Goal: Communication & Community: Answer question/provide support

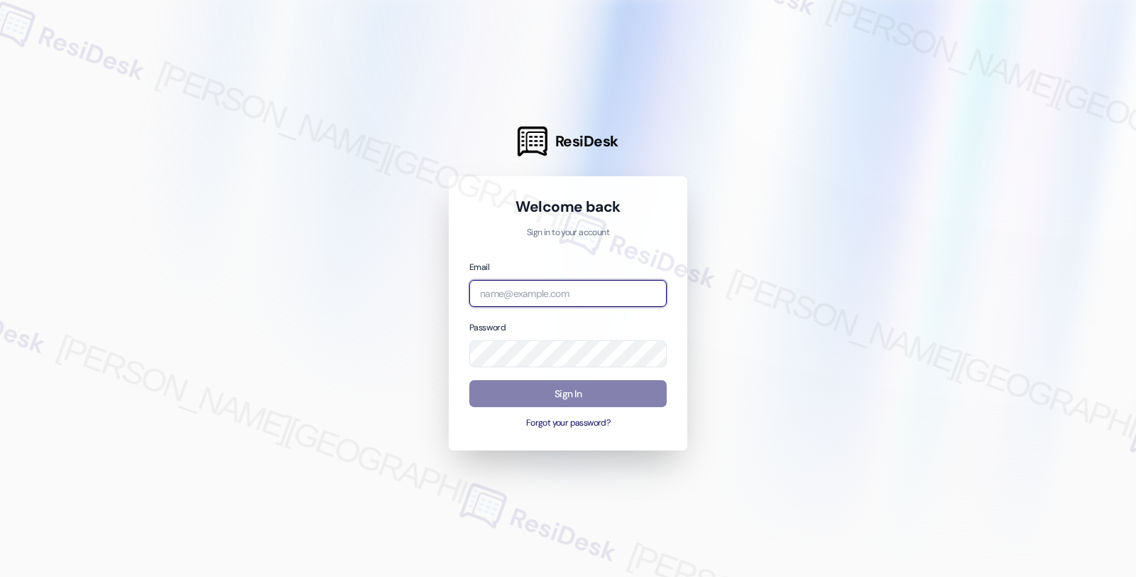
click at [572, 292] on input "email" at bounding box center [567, 294] width 197 height 28
click at [0, 576] on com-1password-button at bounding box center [0, 577] width 0 height 0
type input "automated-surveys-balfour_beatty_communities-fides.[PERSON_NAME]@balfour_beatty…"
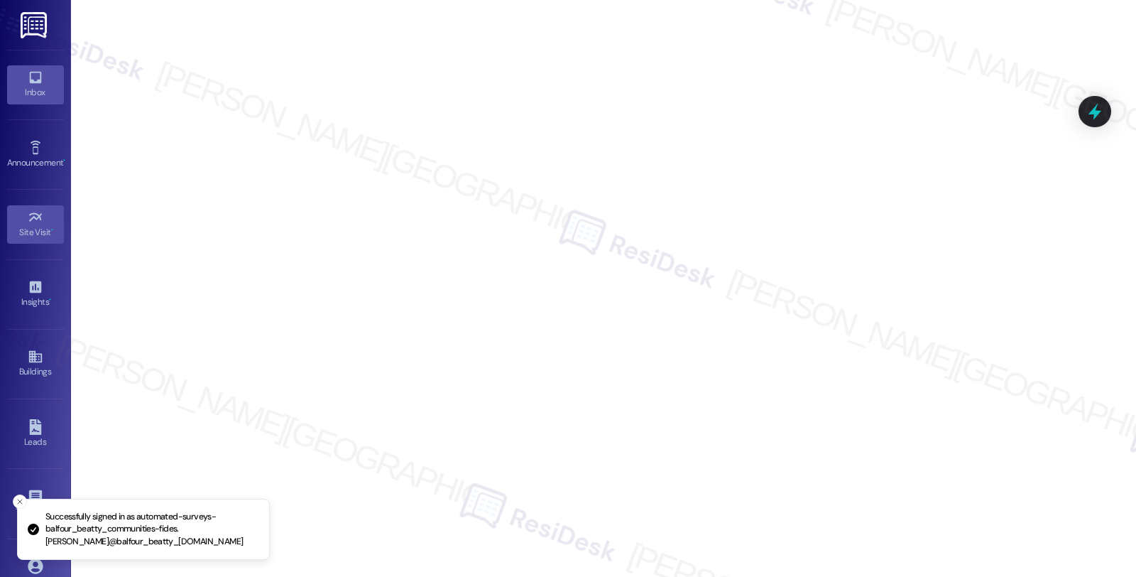
click at [40, 89] on div "Inbox" at bounding box center [35, 92] width 71 height 14
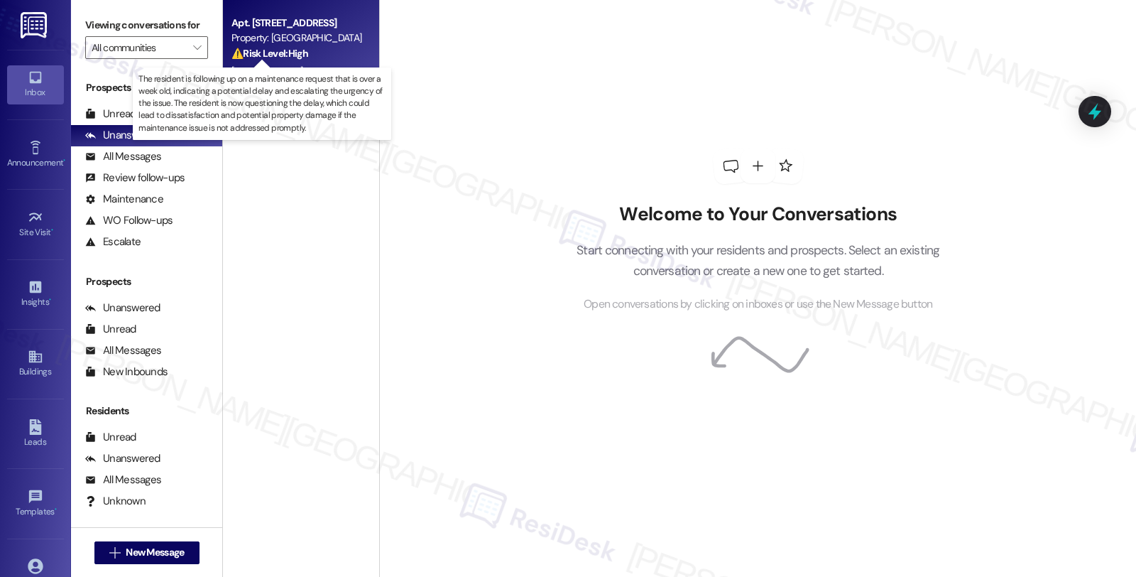
click at [295, 52] on strong "⚠️ Risk Level: High" at bounding box center [270, 53] width 77 height 13
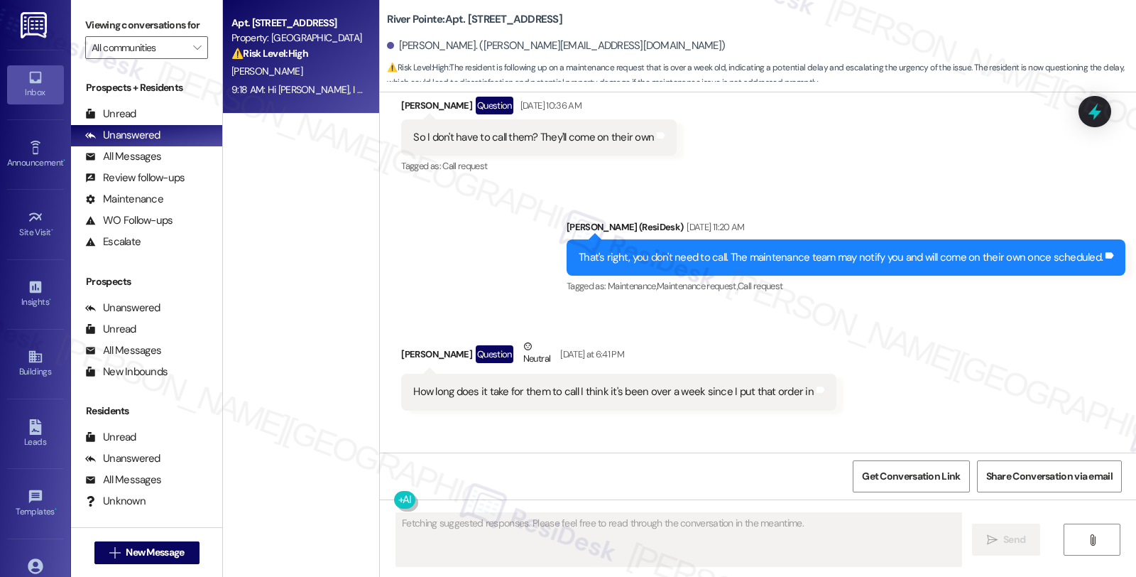
scroll to position [1520, 0]
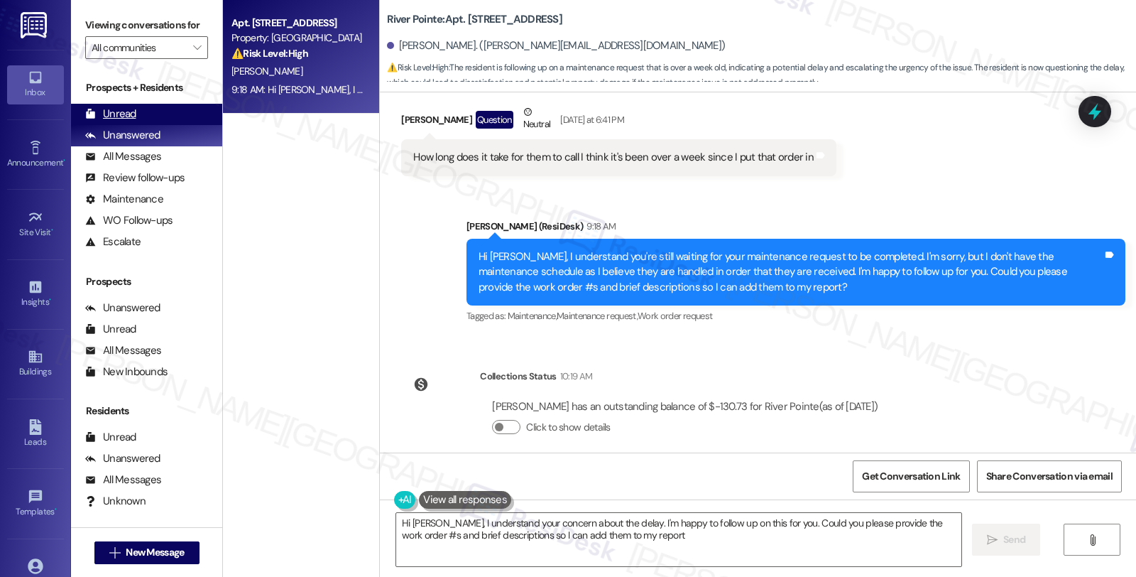
type textarea "Hi [PERSON_NAME], I understand your concern about the delay. I'm happy to follo…"
click at [121, 121] on div "Unread" at bounding box center [110, 114] width 51 height 15
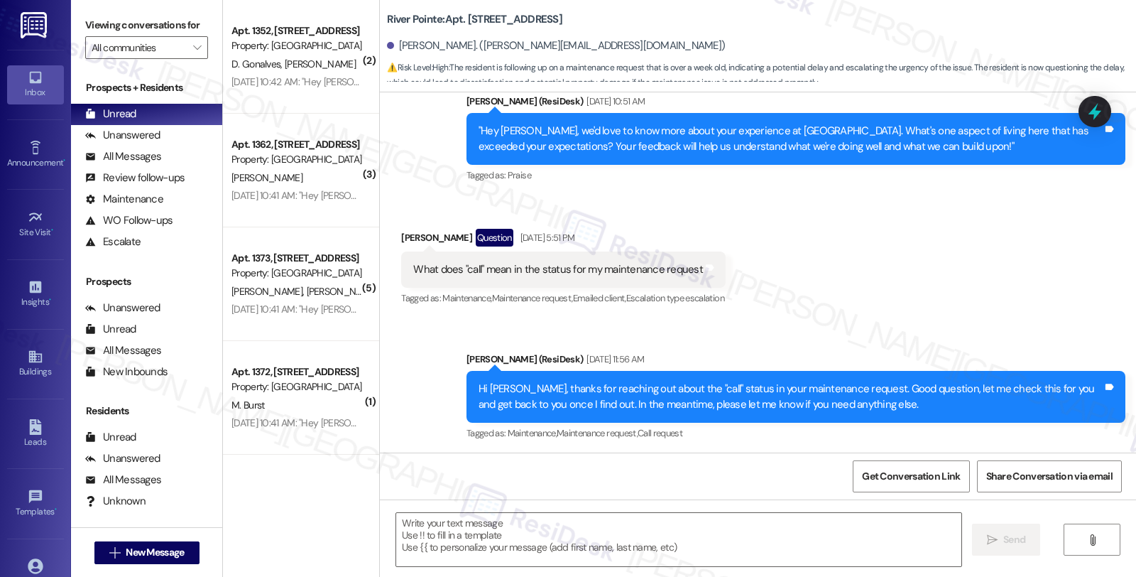
type textarea "Fetching suggested responses. Please feel free to read through the conversation…"
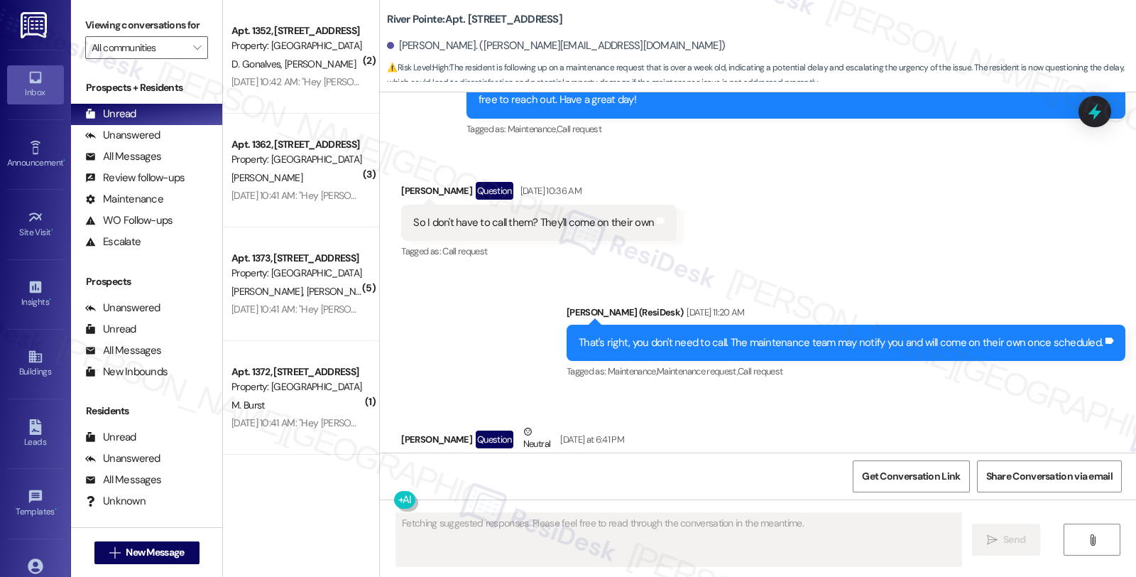
scroll to position [1239, 0]
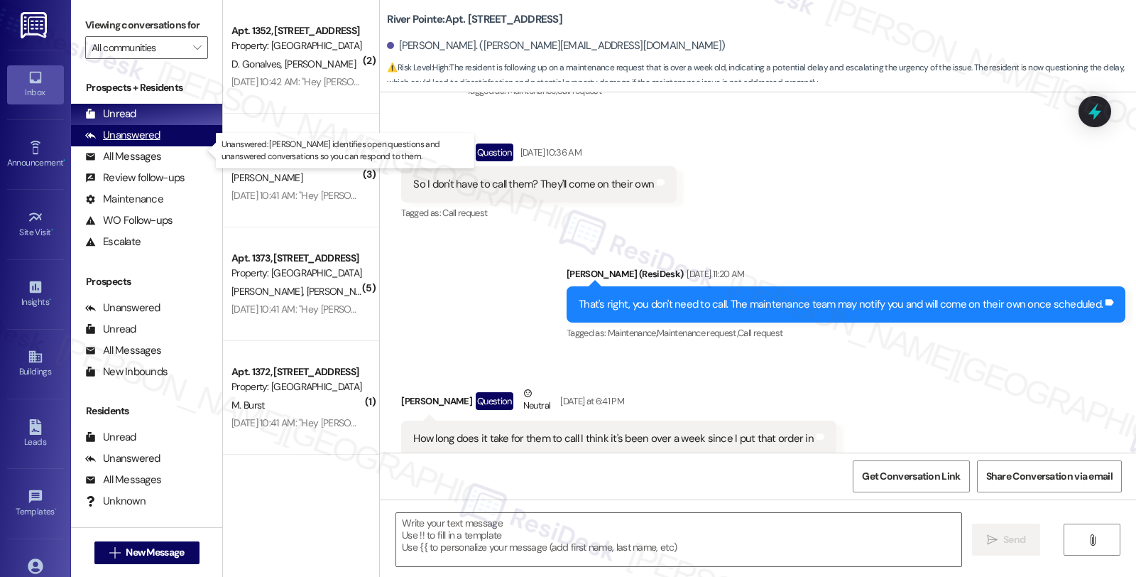
click at [146, 143] on div "Unanswered" at bounding box center [122, 135] width 75 height 15
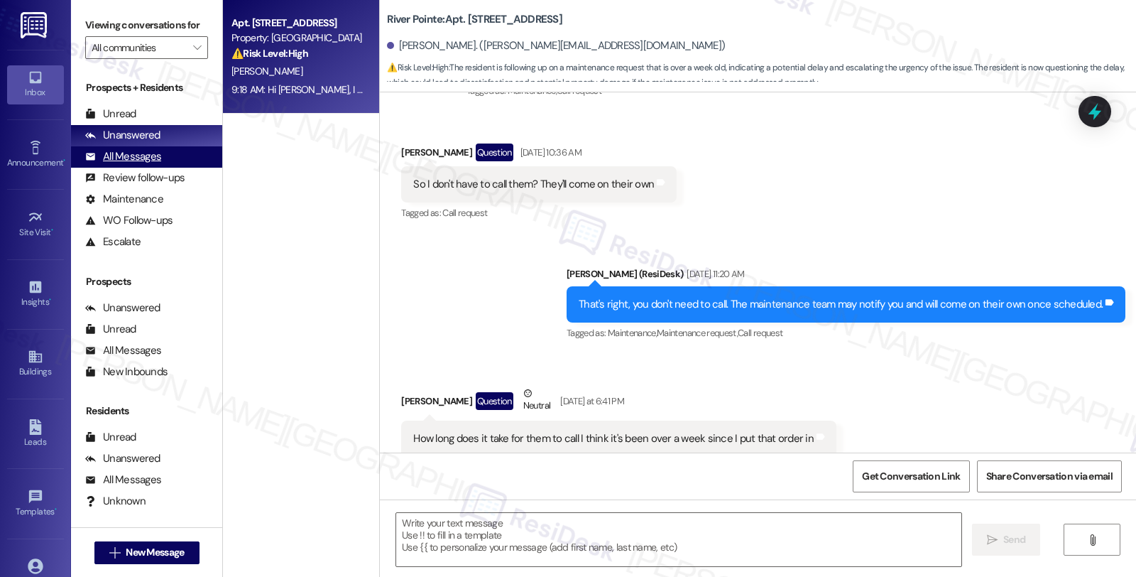
click at [145, 164] on div "All Messages" at bounding box center [123, 156] width 76 height 15
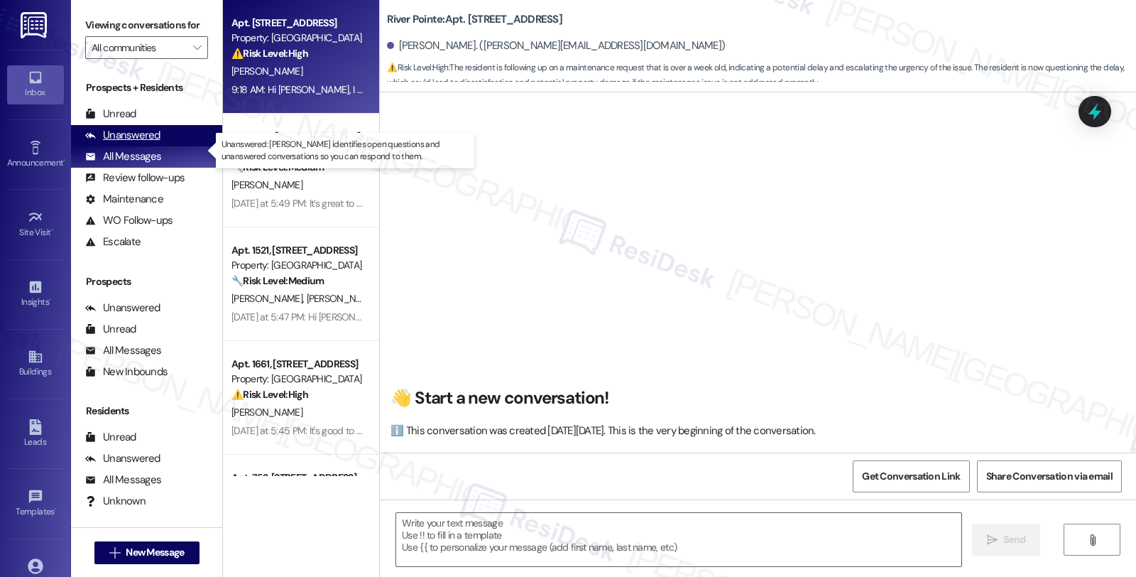
click at [146, 146] on div "Unanswered (0)" at bounding box center [146, 135] width 151 height 21
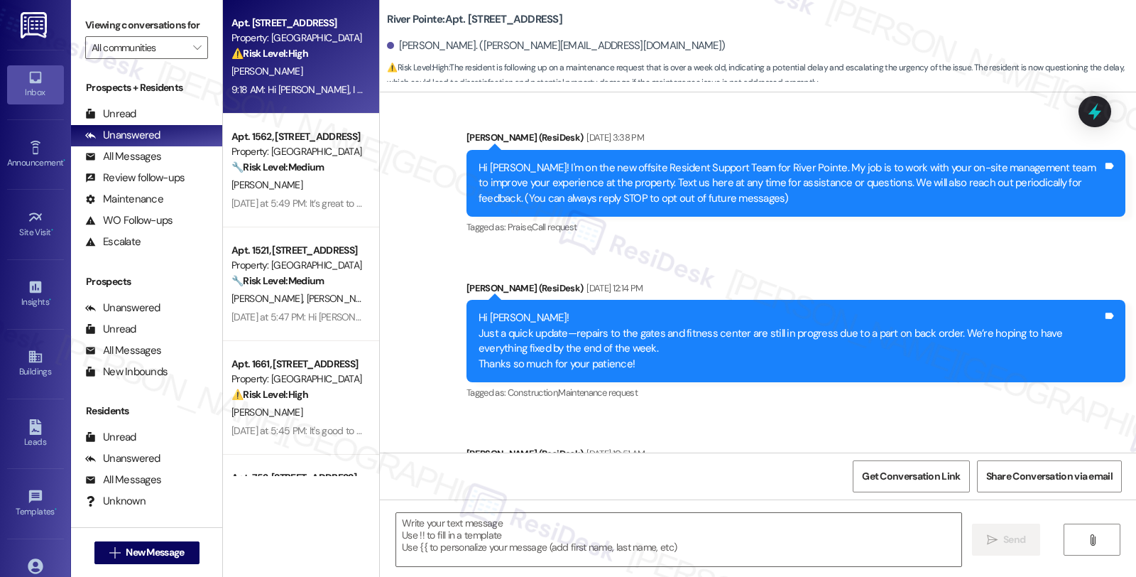
type textarea "Fetching suggested responses. Please feel free to read through the conversation…"
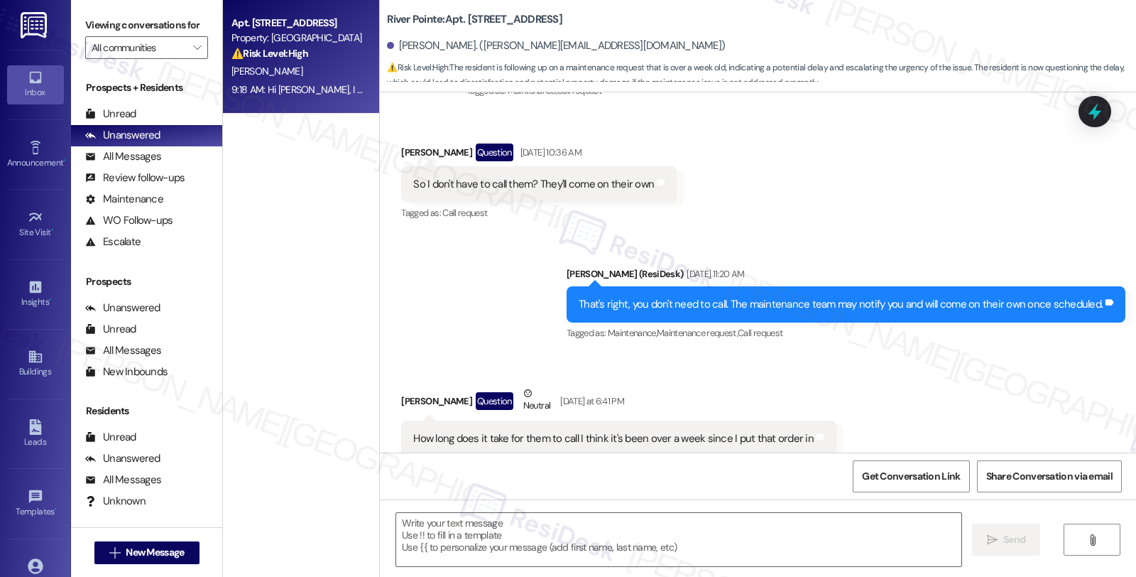
scroll to position [1520, 0]
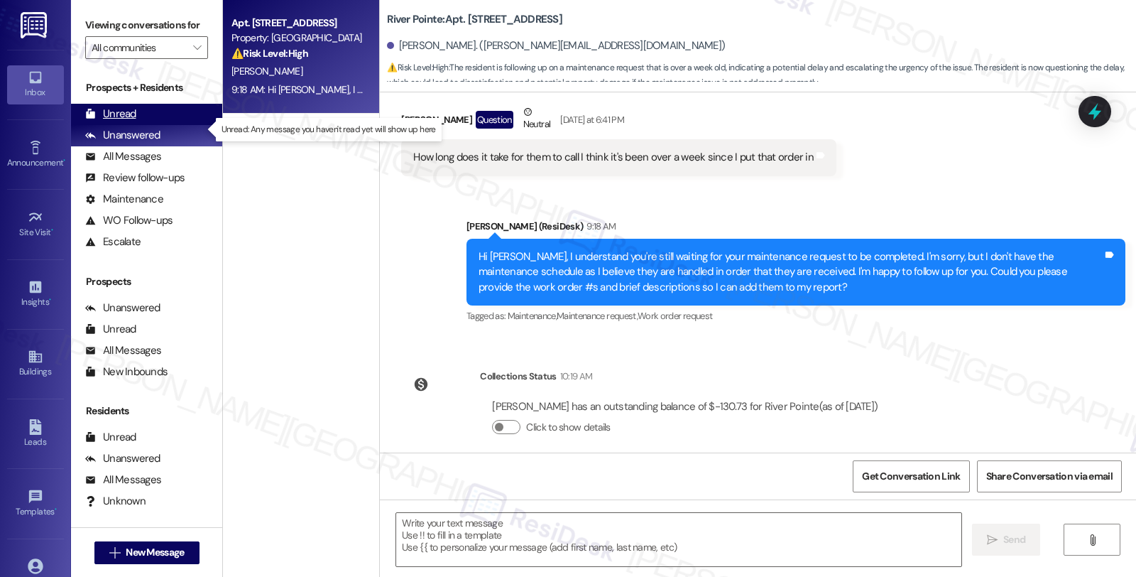
click at [130, 121] on div "Unread" at bounding box center [110, 114] width 51 height 15
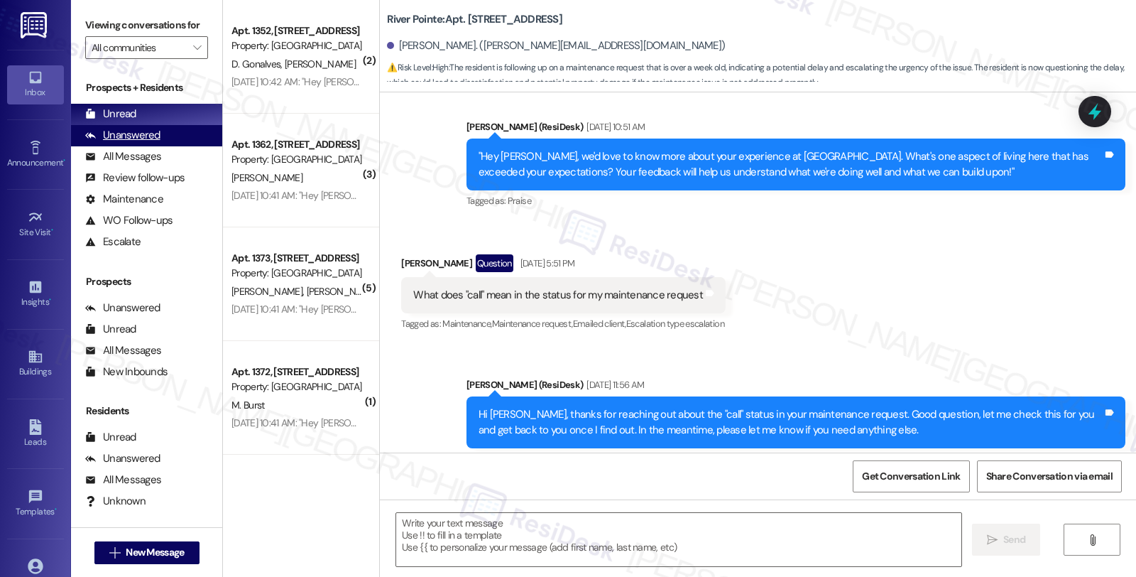
type textarea "Fetching suggested responses. Please feel free to read through the conversation…"
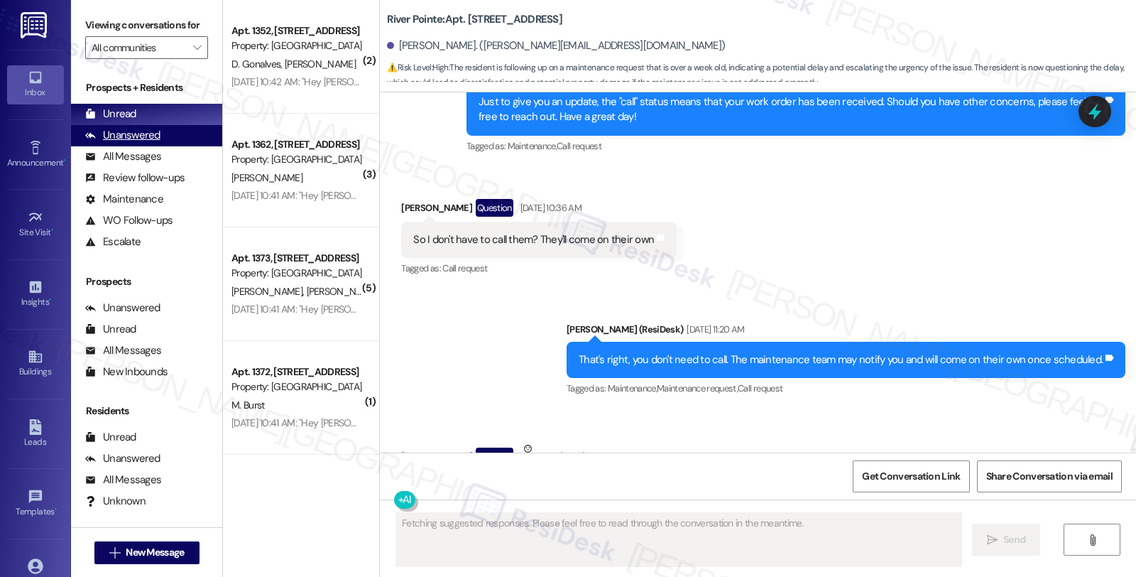
scroll to position [1239, 0]
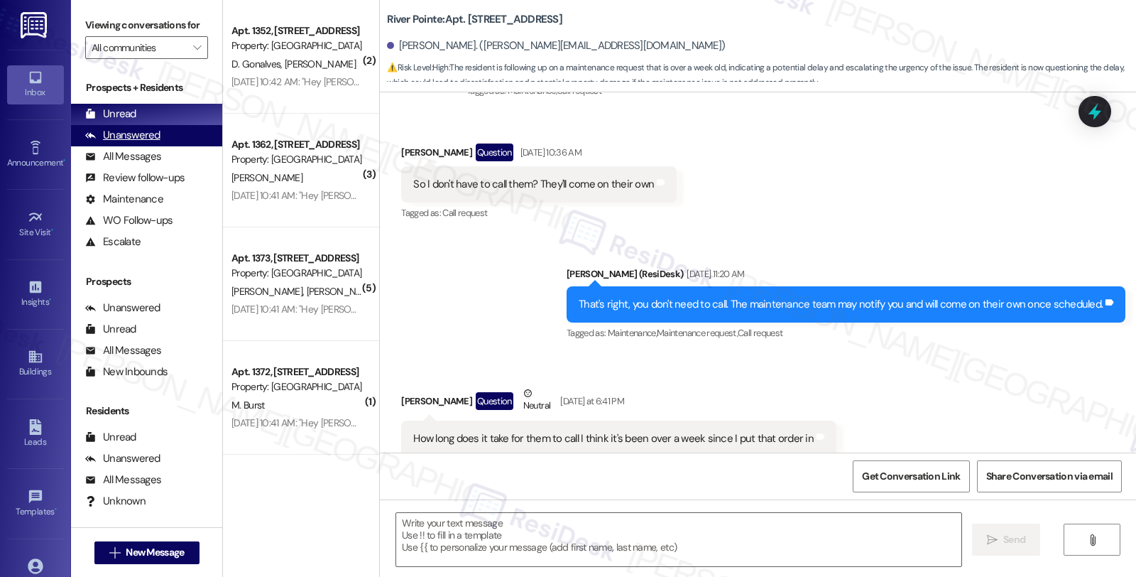
click at [160, 146] on div "Unanswered (0)" at bounding box center [146, 135] width 151 height 21
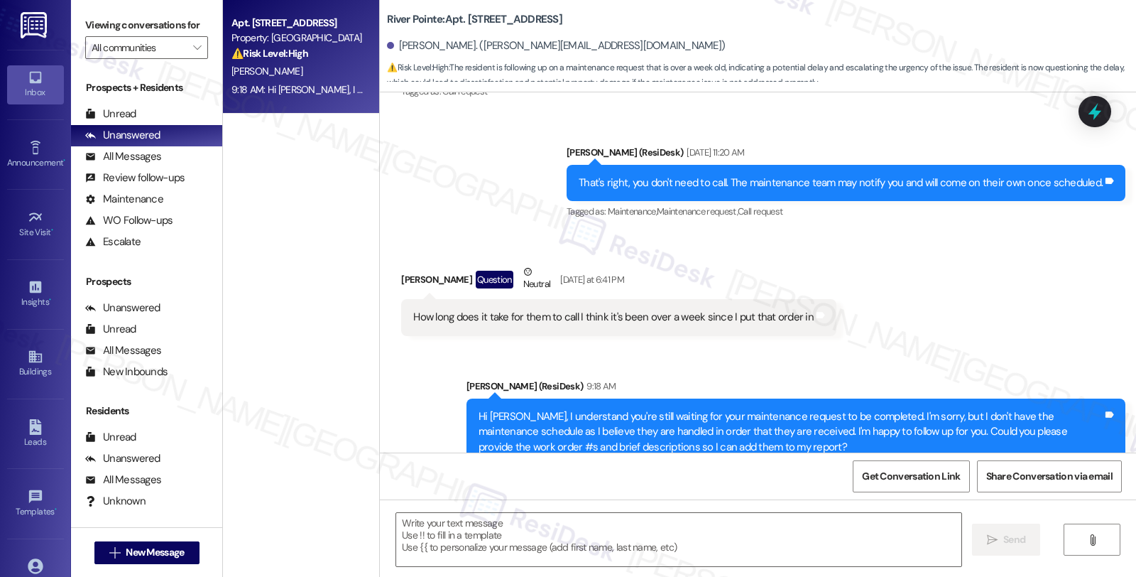
scroll to position [1520, 0]
